Goal: Find contact information: Find contact information

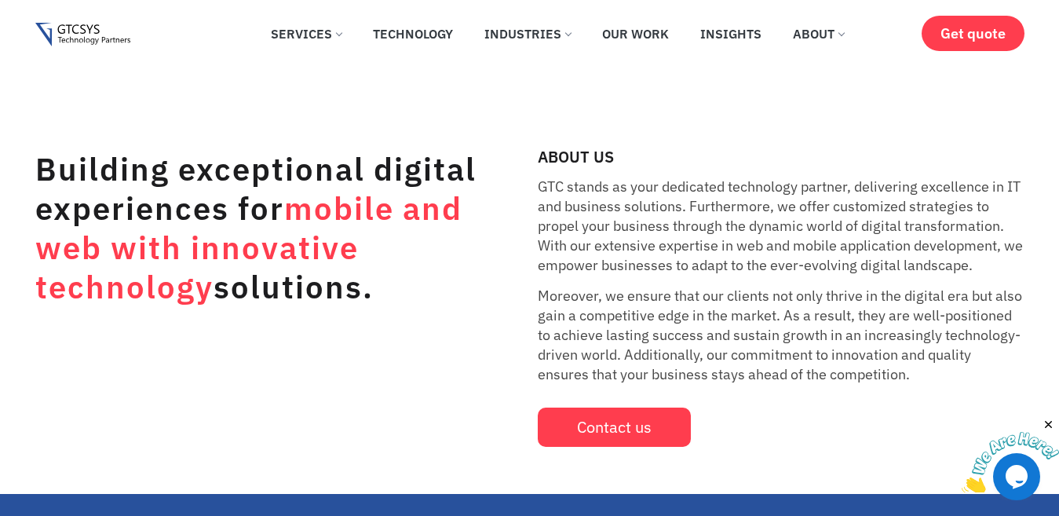
click at [831, 38] on link "About" at bounding box center [818, 33] width 75 height 35
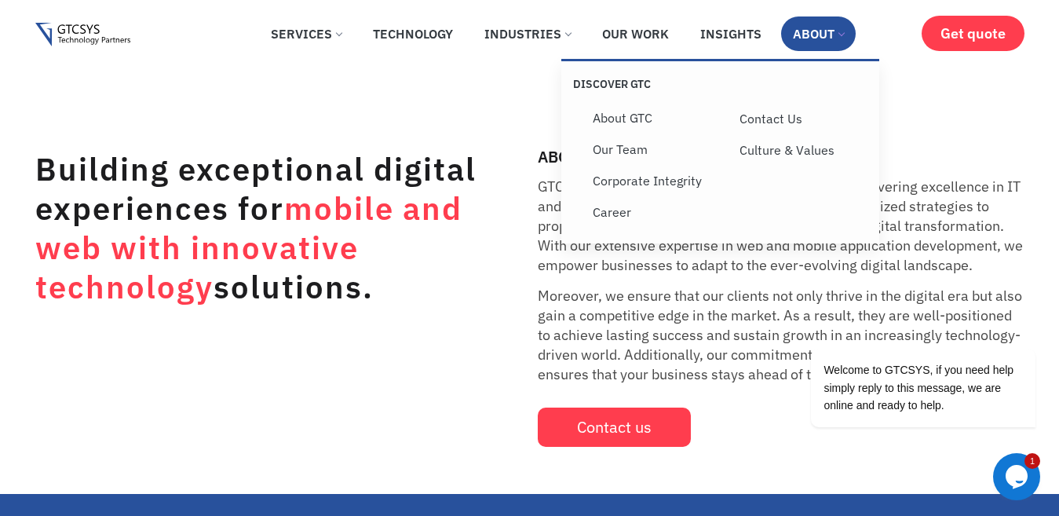
click at [823, 38] on link "About" at bounding box center [818, 33] width 75 height 35
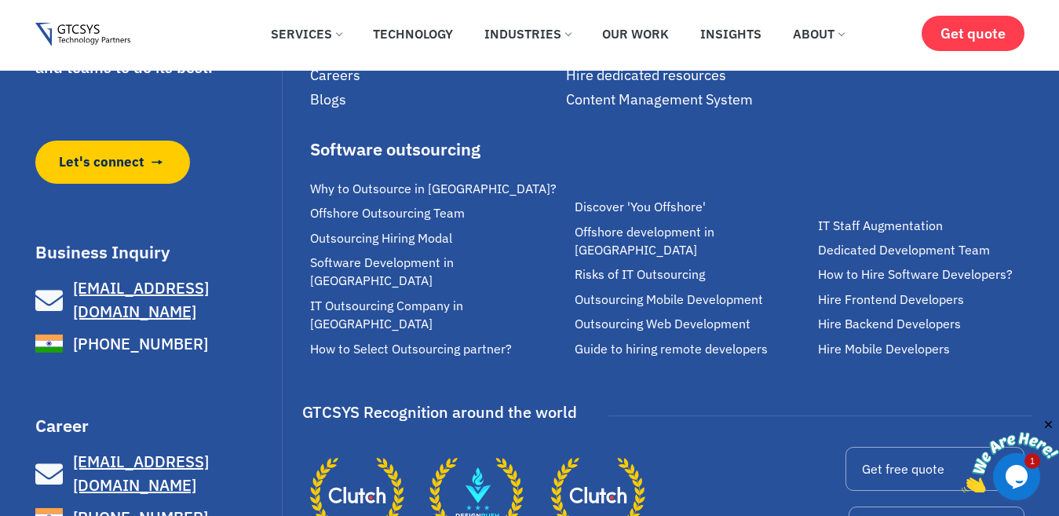
scroll to position [5000, 0]
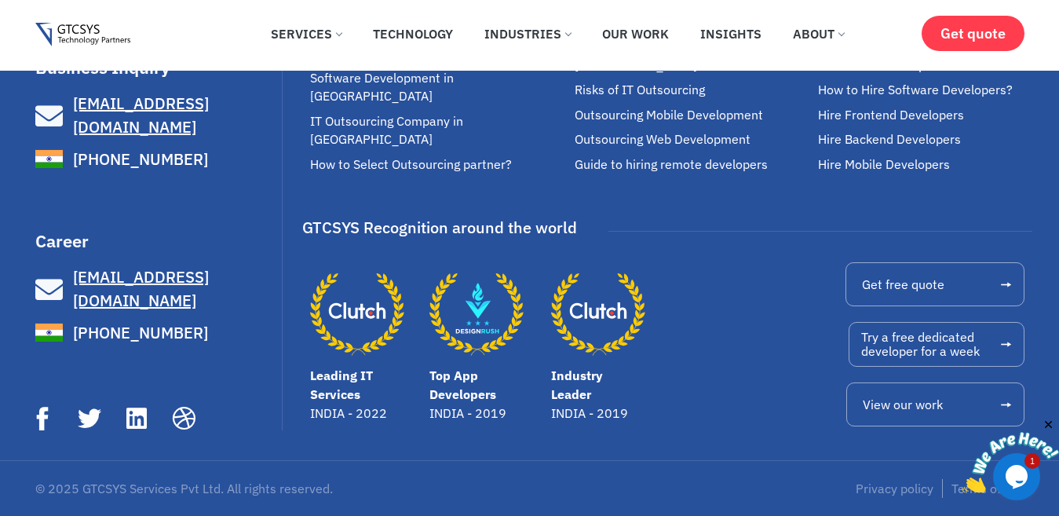
click at [149, 299] on span "[EMAIL_ADDRESS][DOMAIN_NAME]" at bounding box center [141, 288] width 136 height 45
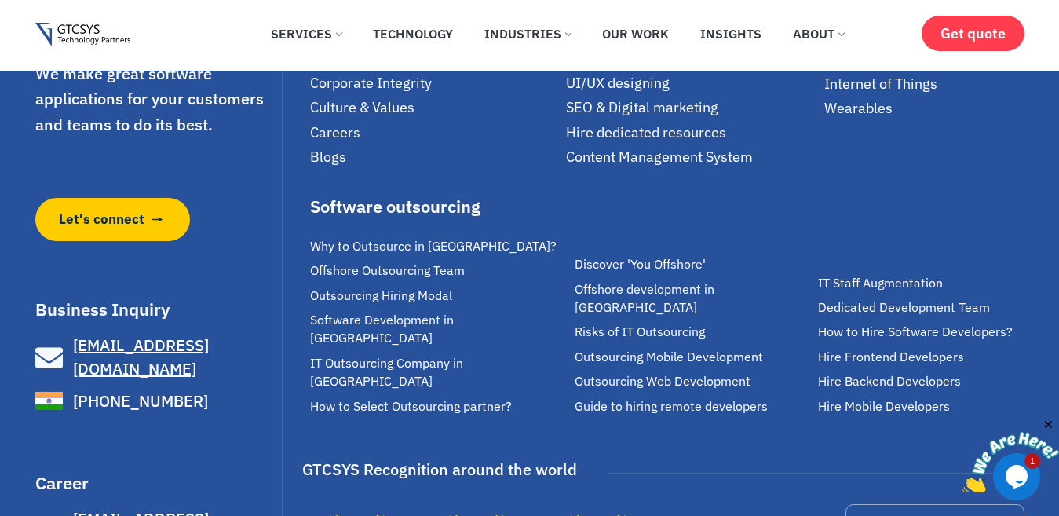
scroll to position [4501, 0]
